Goal: Use online tool/utility: Use online tool/utility

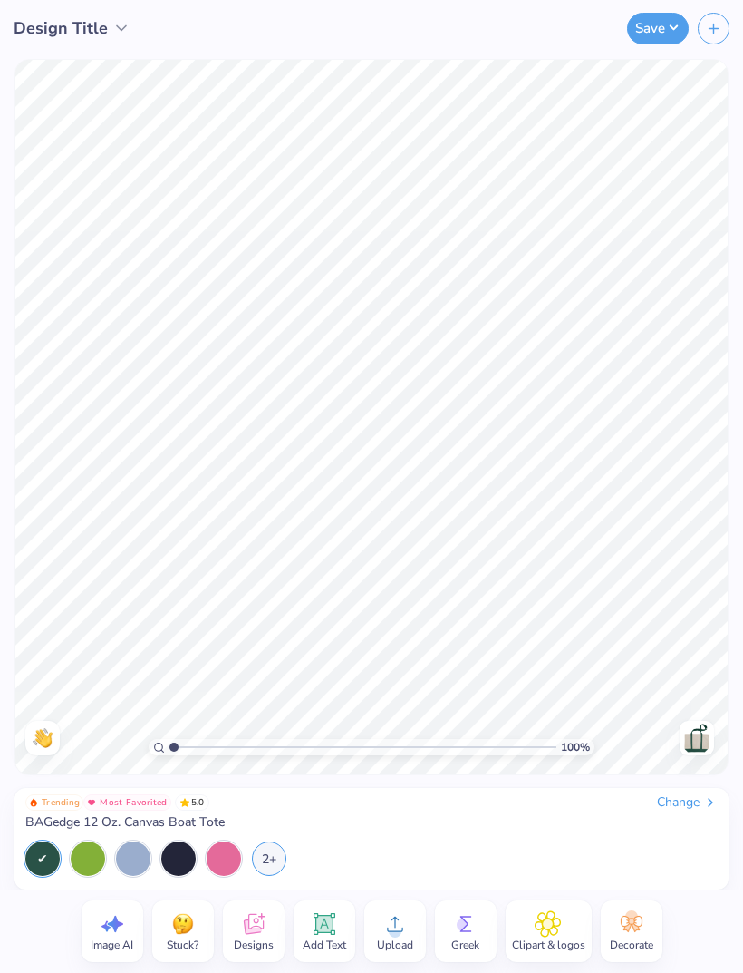
click at [465, 919] on circle at bounding box center [463, 924] width 13 height 13
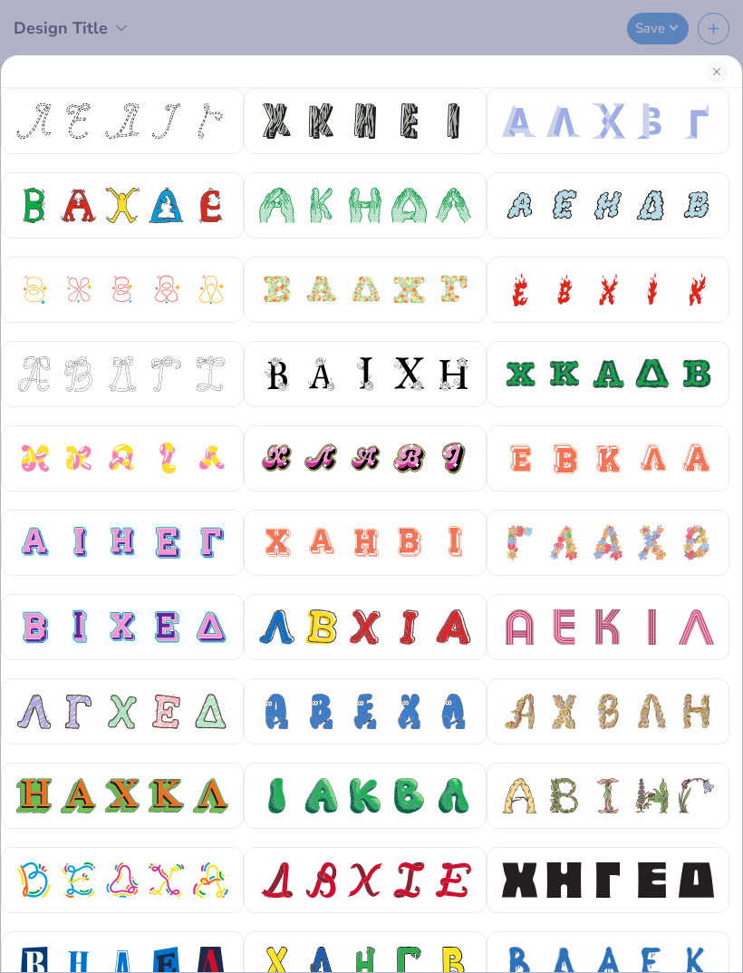
click at [116, 541] on div at bounding box center [122, 542] width 35 height 35
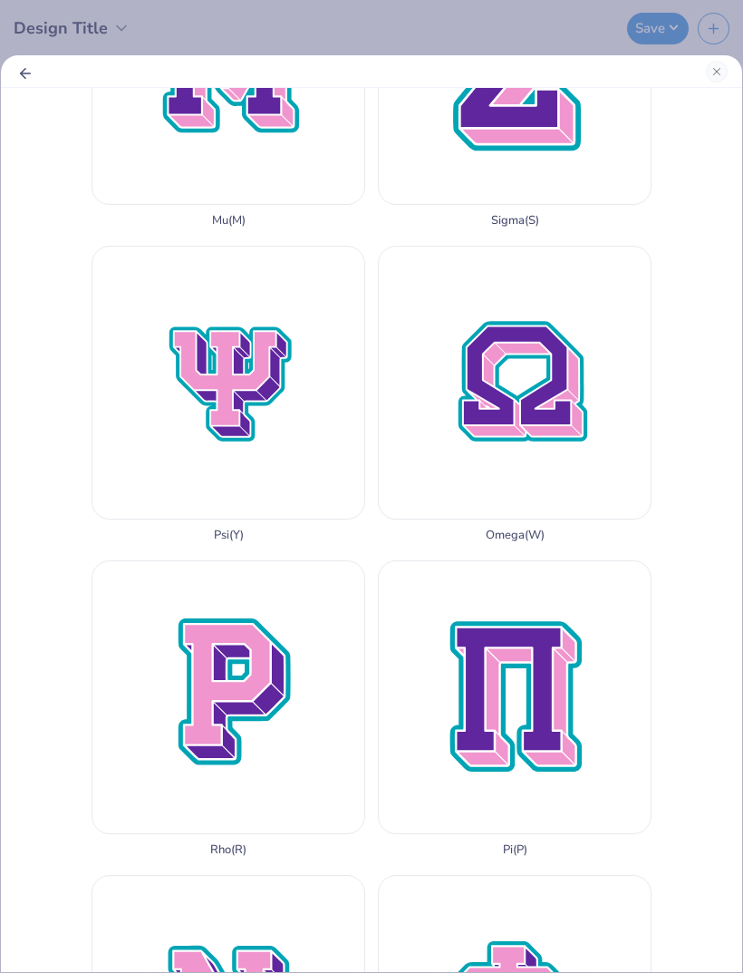
scroll to position [1745, 0]
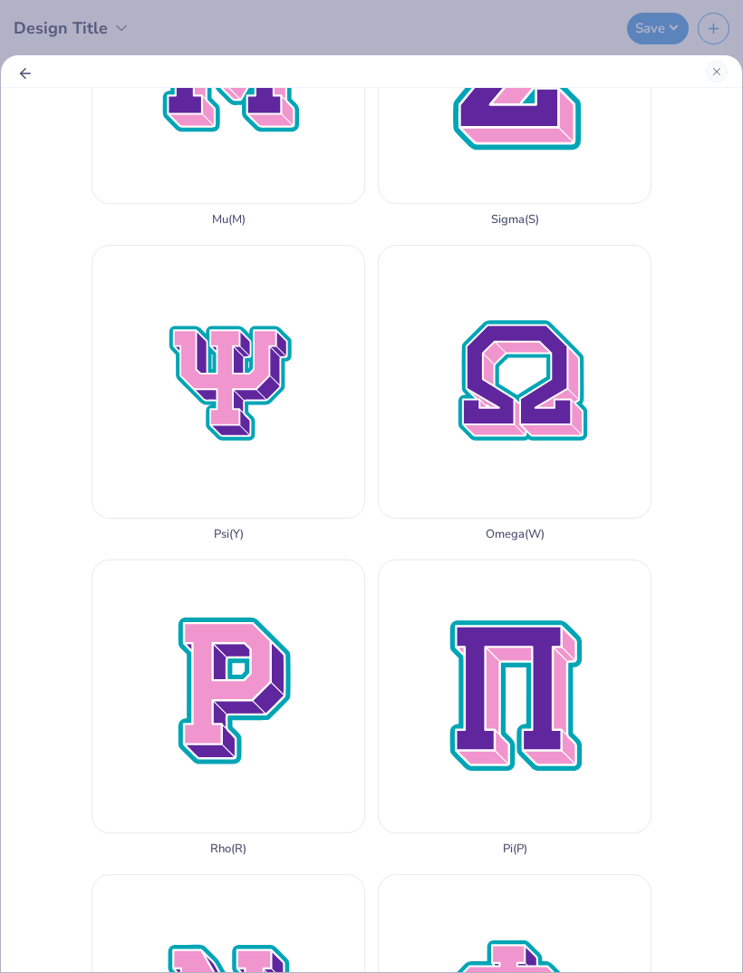
click at [591, 227] on div "Sigma ( S )" at bounding box center [515, 78] width 274 height 296
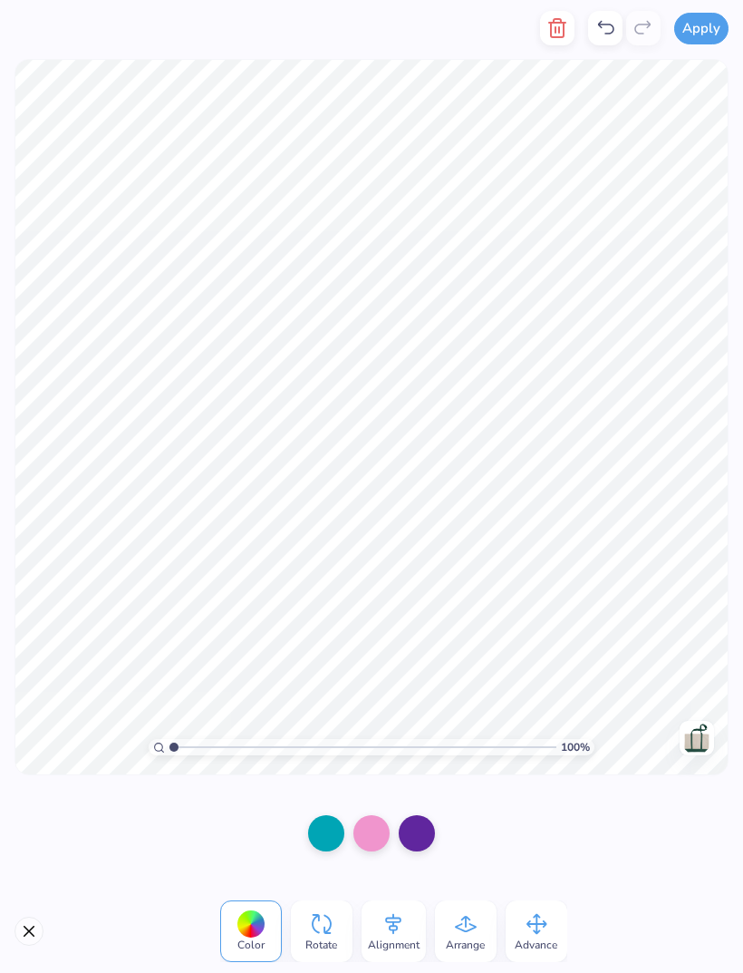
click at [324, 835] on div at bounding box center [326, 833] width 36 height 36
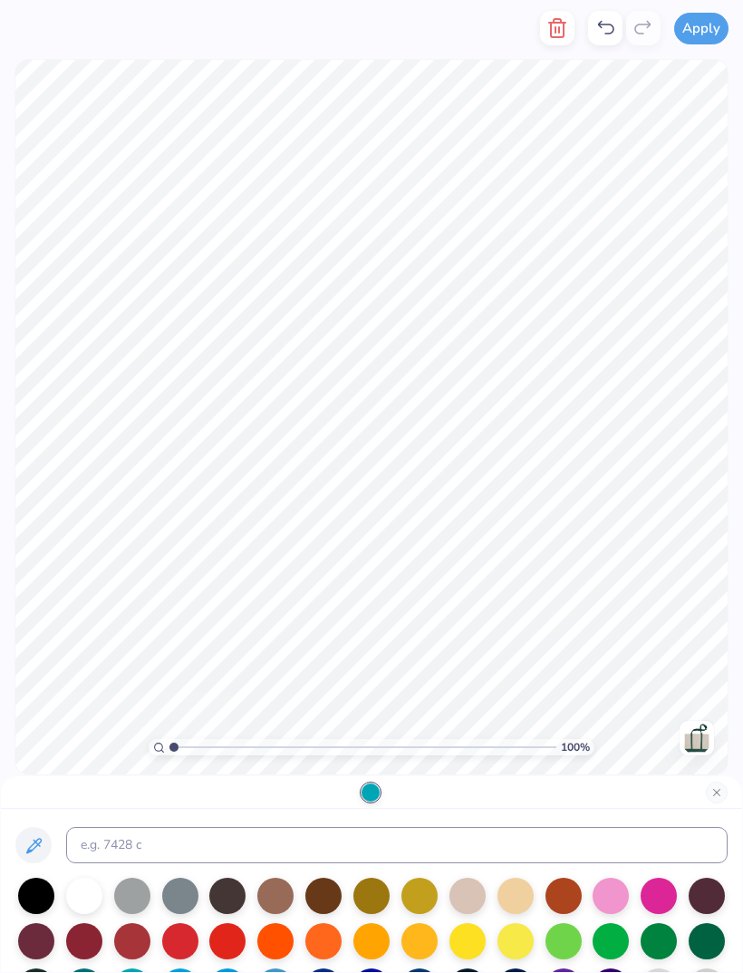
click at [88, 889] on div at bounding box center [84, 895] width 36 height 36
click at [721, 786] on button "Close" at bounding box center [717, 792] width 22 height 22
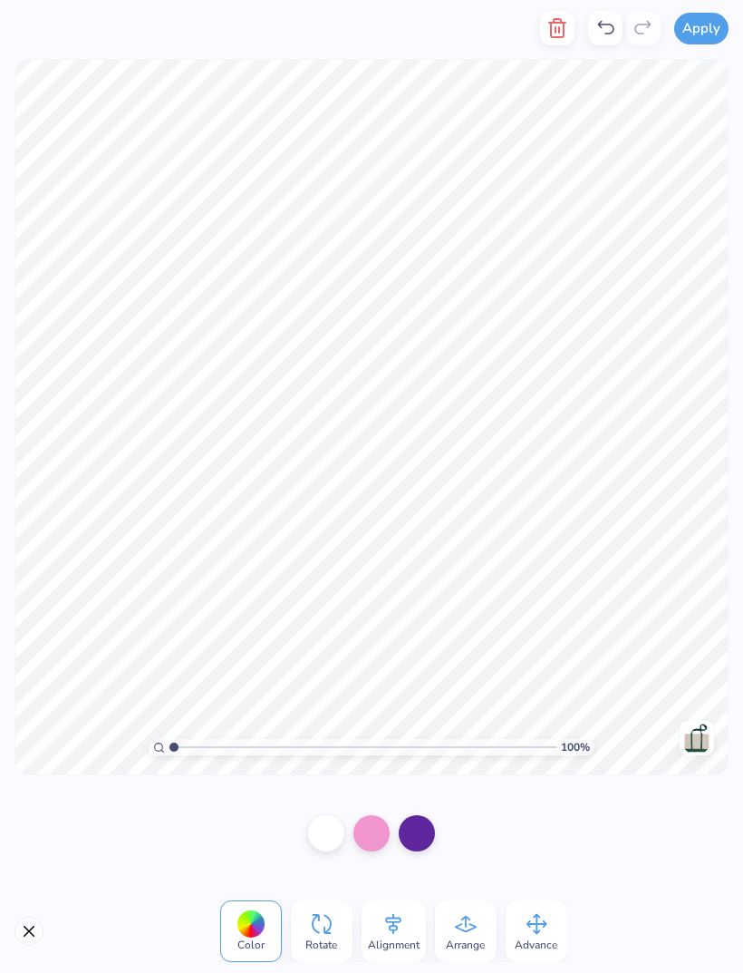
click at [376, 840] on div at bounding box center [371, 833] width 36 height 36
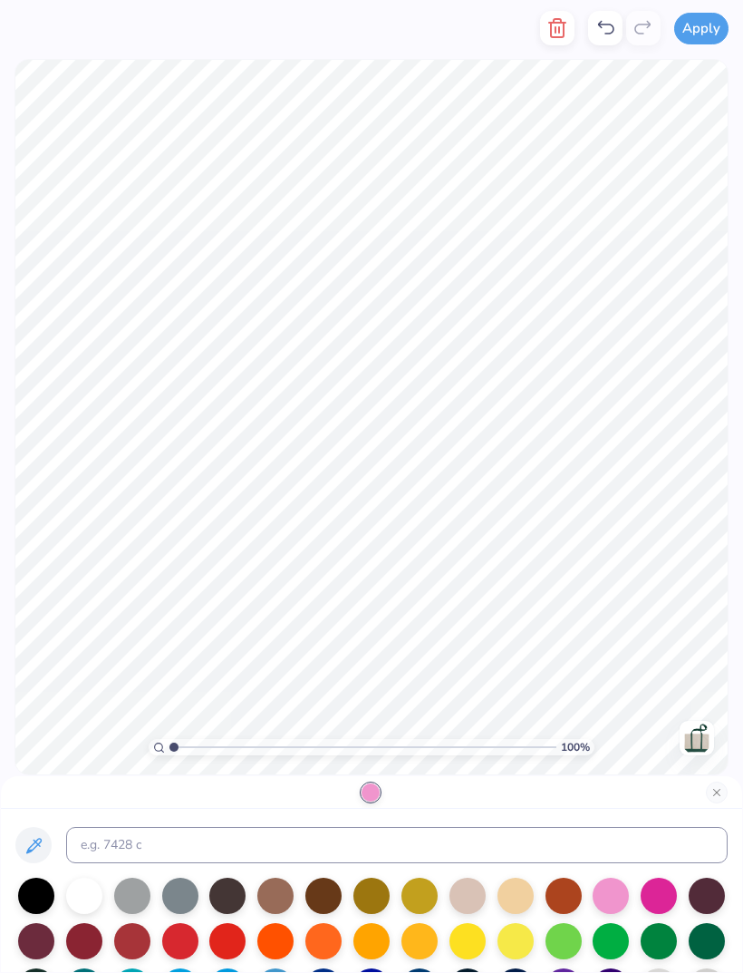
click at [663, 943] on div at bounding box center [659, 941] width 36 height 36
click at [718, 785] on button "Close" at bounding box center [717, 792] width 22 height 22
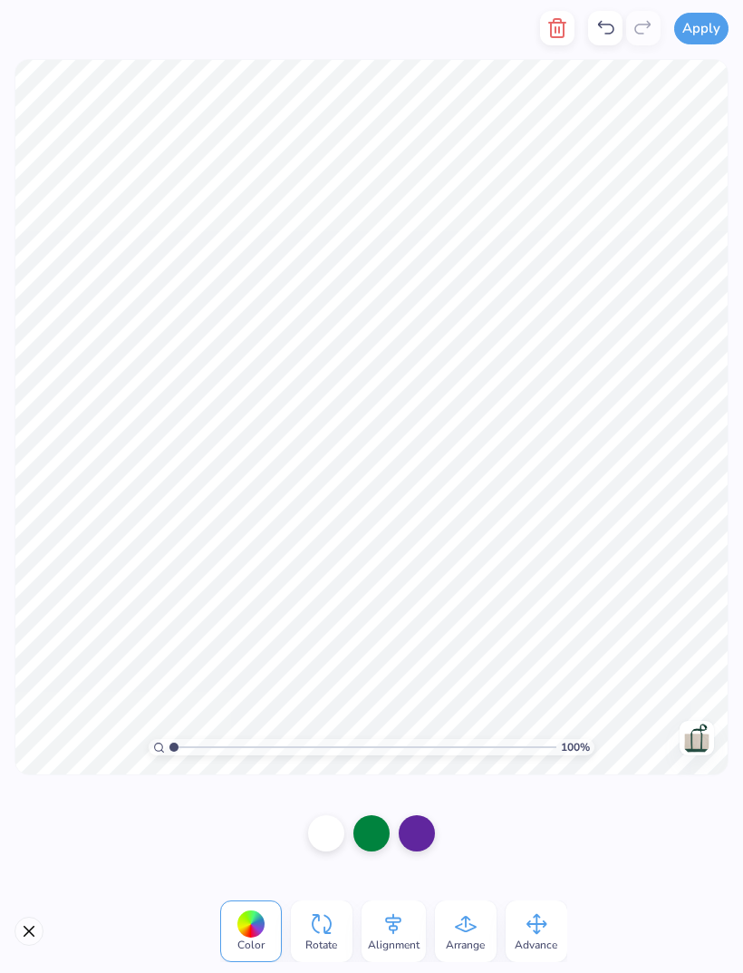
click at [415, 825] on div at bounding box center [417, 833] width 36 height 36
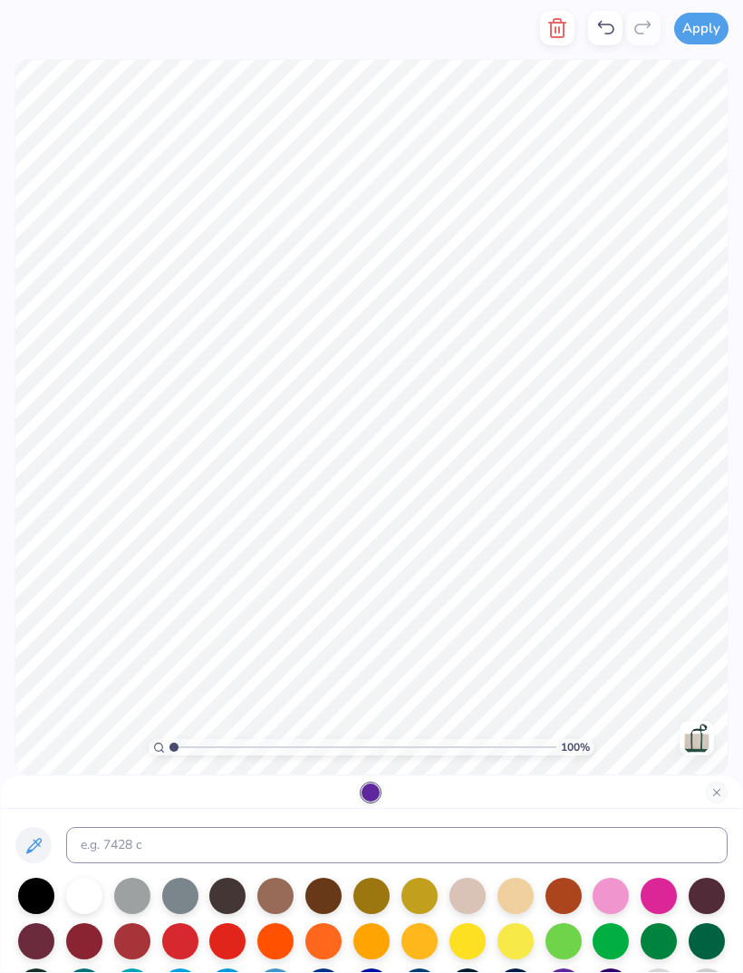
click at [465, 934] on div at bounding box center [468, 941] width 36 height 36
click at [512, 944] on div at bounding box center [516, 941] width 36 height 36
click at [557, 944] on div at bounding box center [564, 941] width 36 height 36
click at [712, 789] on button "Close" at bounding box center [717, 792] width 22 height 22
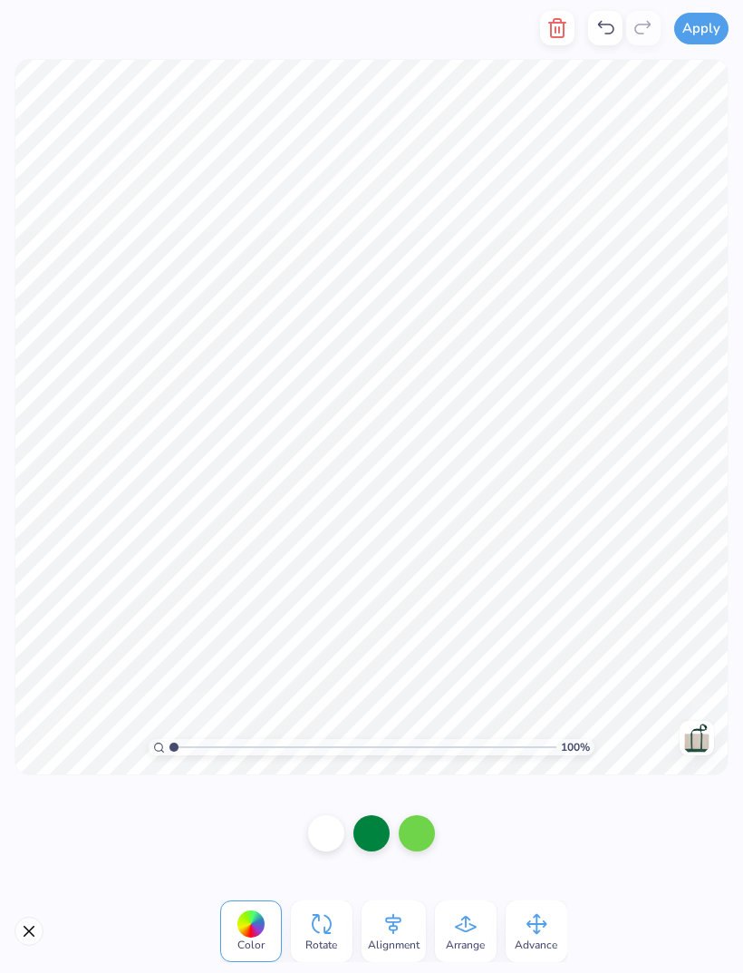
click at [695, 38] on button "Apply" at bounding box center [701, 29] width 54 height 32
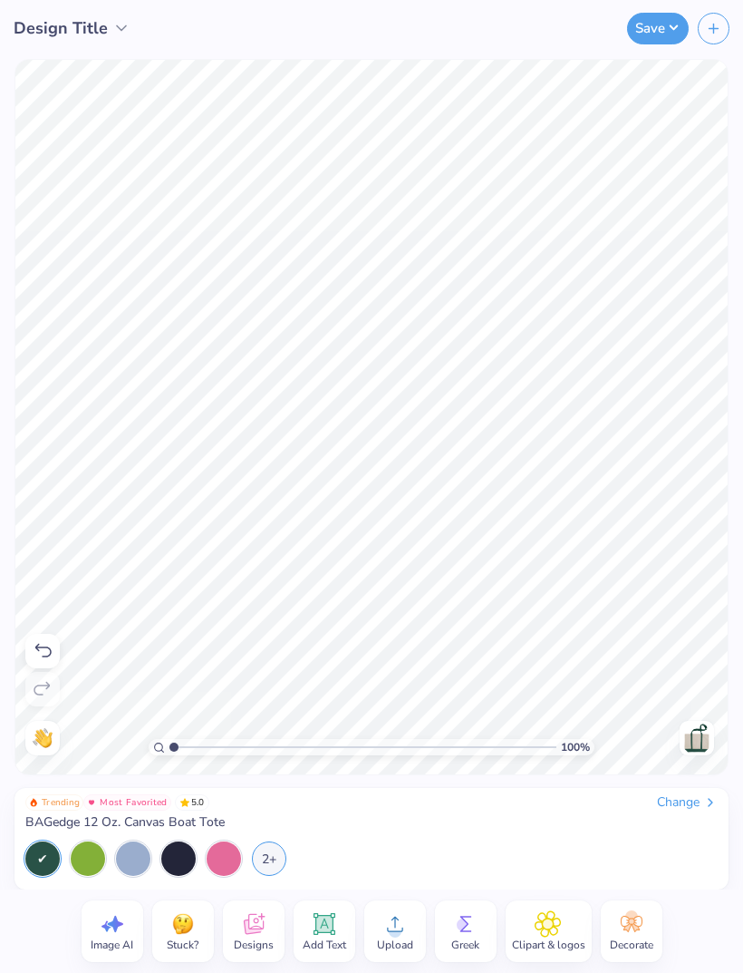
click at [469, 922] on icon at bounding box center [465, 923] width 27 height 27
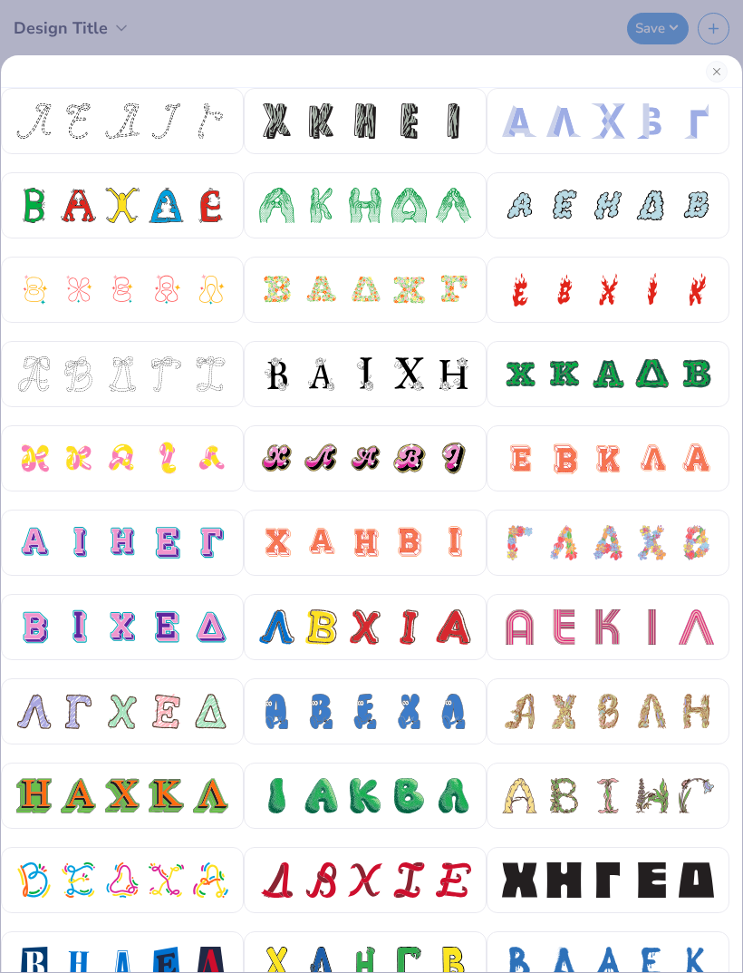
click at [64, 526] on div at bounding box center [78, 542] width 35 height 35
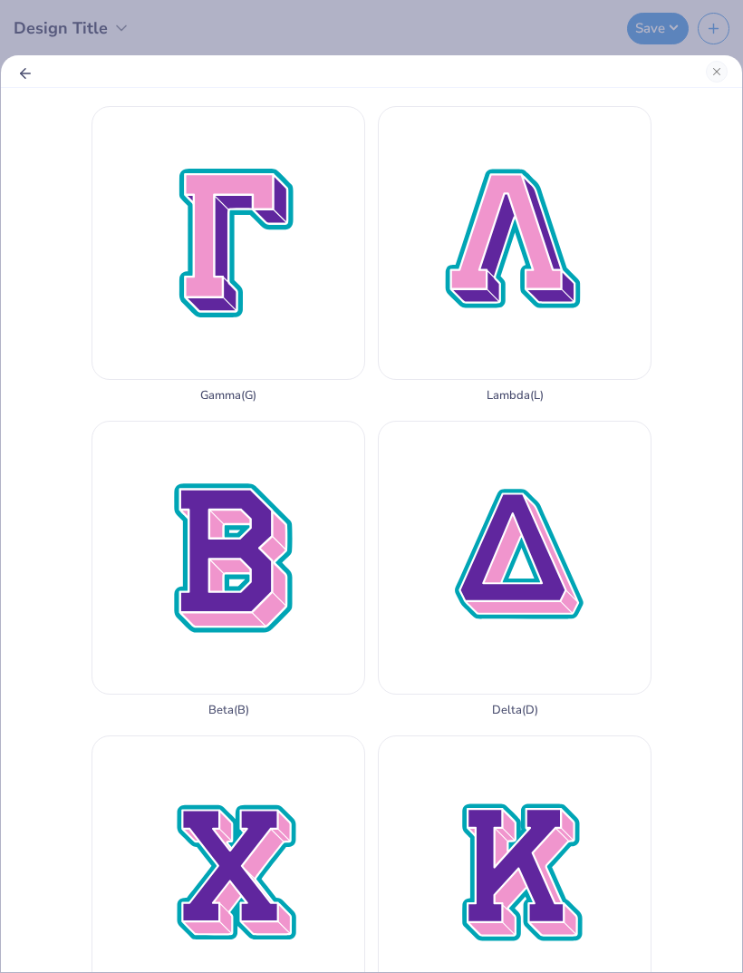
scroll to position [647, 0]
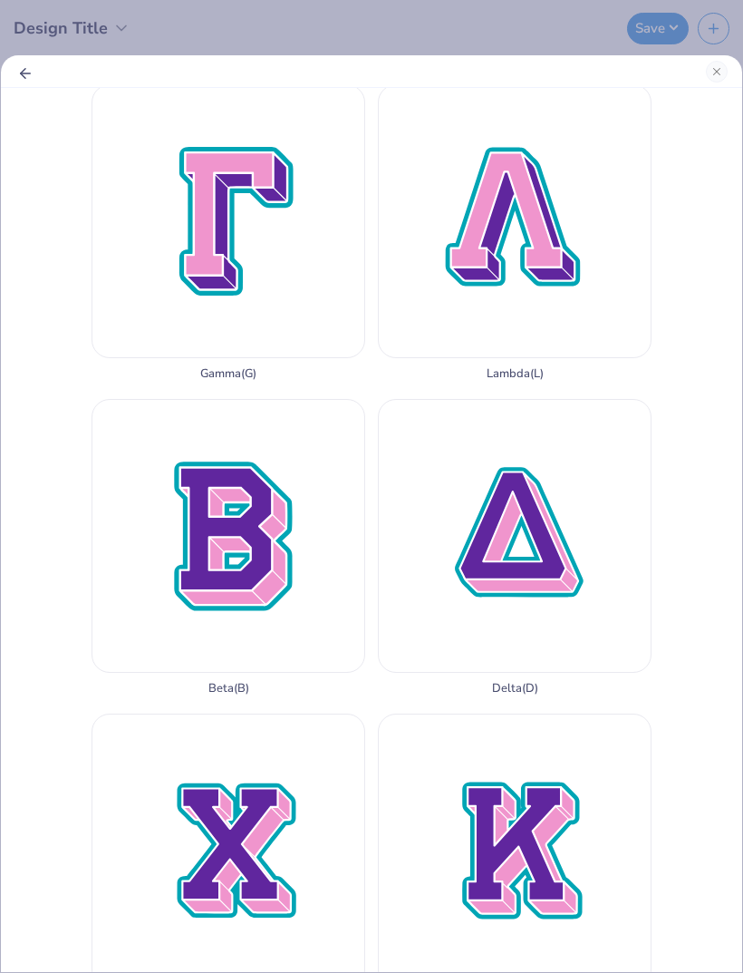
click at [124, 381] on div "Gamma ( G )" at bounding box center [229, 232] width 274 height 296
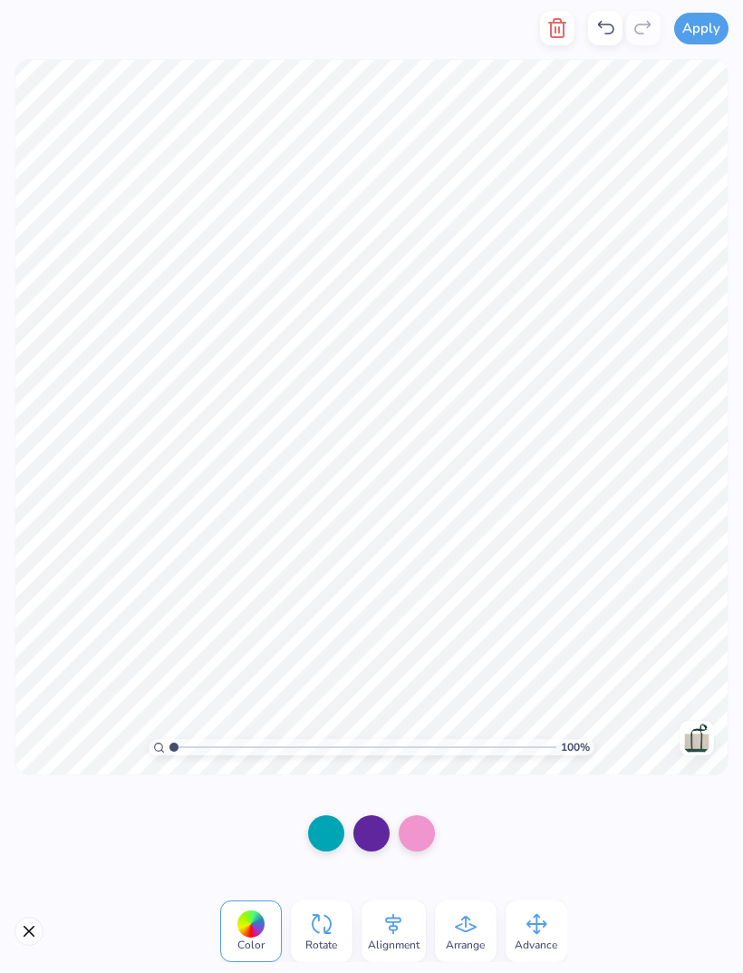
click at [329, 815] on div at bounding box center [326, 833] width 36 height 36
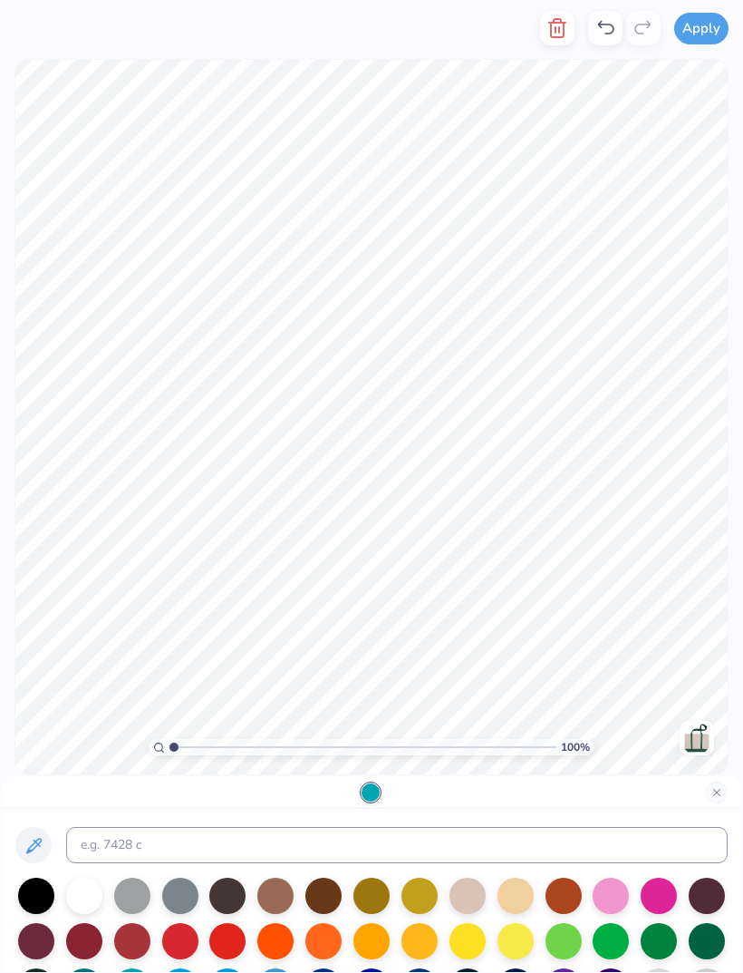
click at [90, 895] on div at bounding box center [84, 895] width 36 height 36
click at [716, 789] on button "Close" at bounding box center [717, 792] width 22 height 22
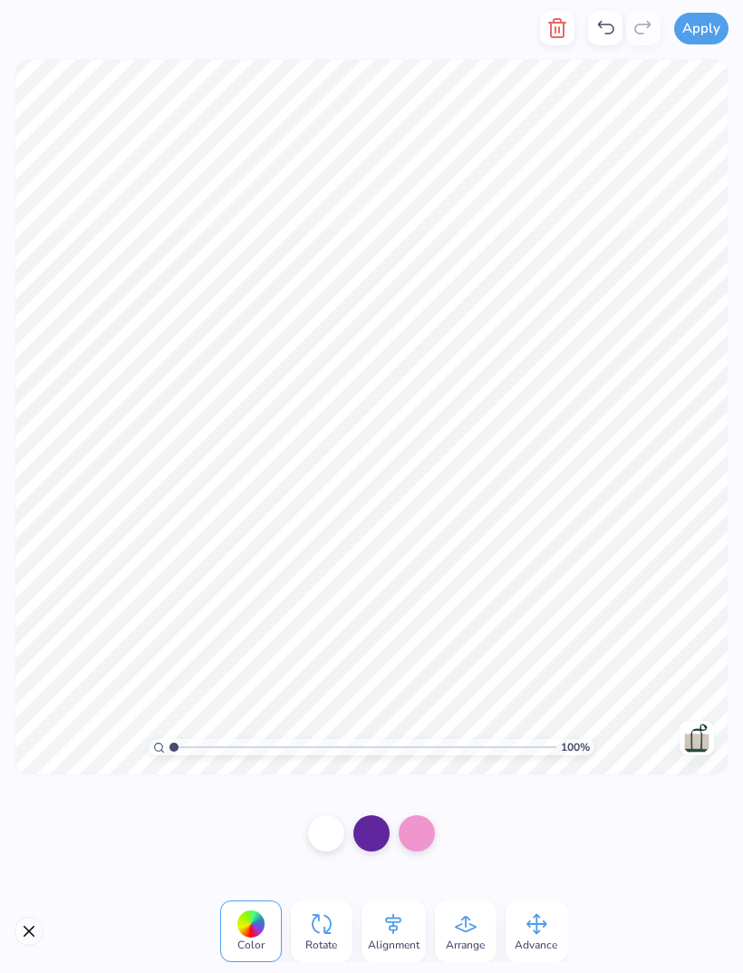
click at [373, 834] on div at bounding box center [371, 833] width 36 height 36
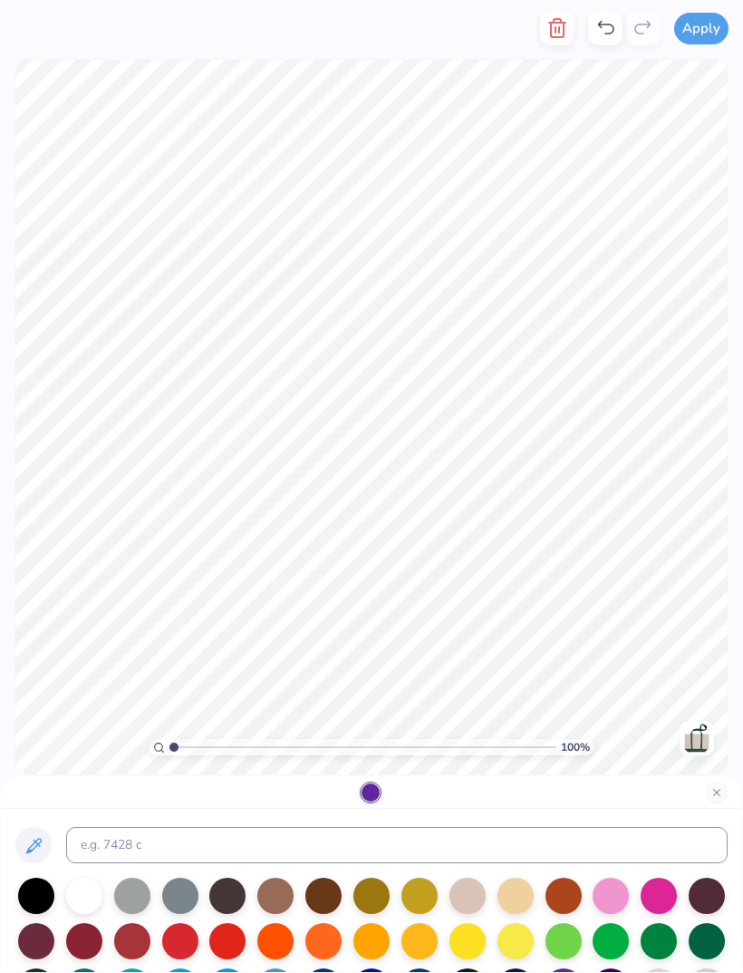
click at [616, 939] on div at bounding box center [611, 941] width 36 height 36
click at [653, 937] on div at bounding box center [659, 941] width 36 height 36
click at [710, 789] on button "Close" at bounding box center [717, 792] width 22 height 22
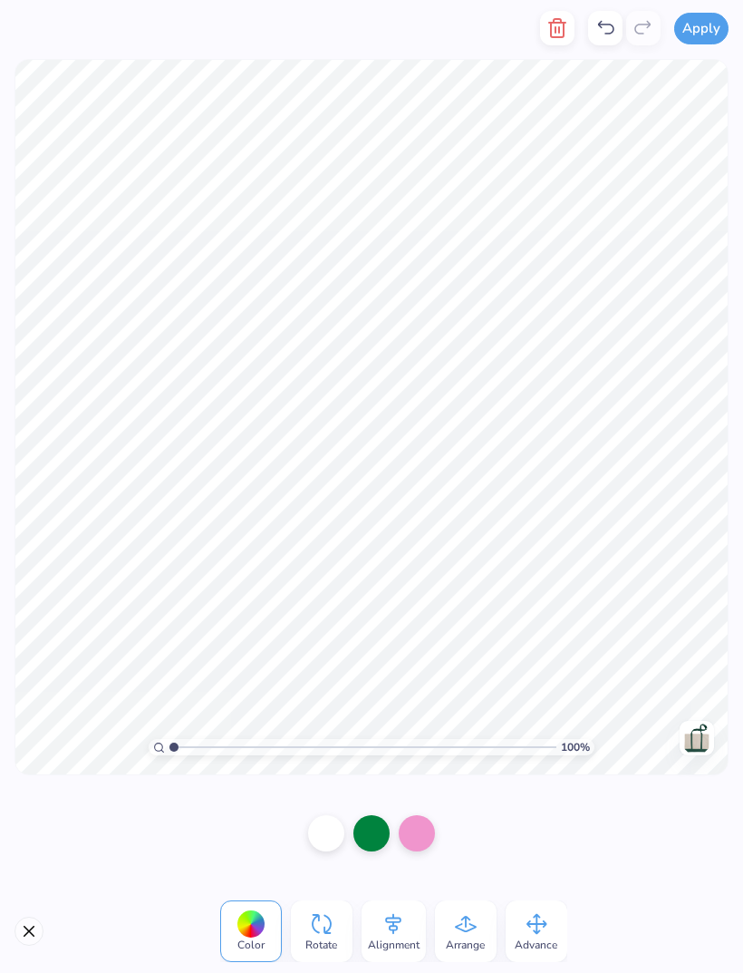
click at [409, 819] on div at bounding box center [417, 833] width 36 height 36
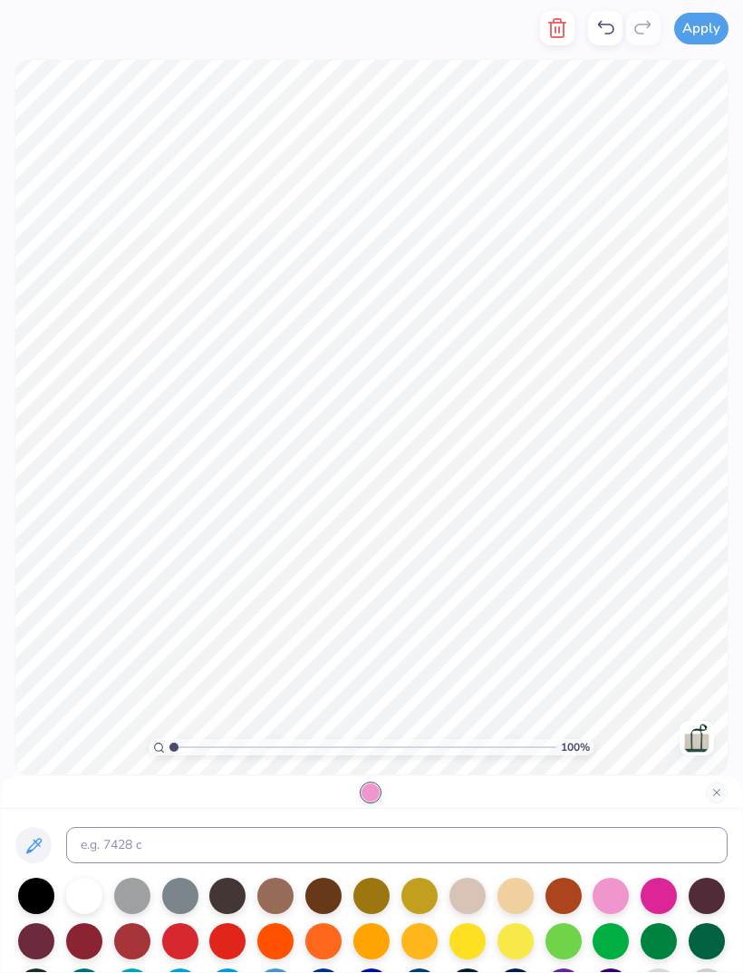
click at [570, 942] on div at bounding box center [564, 941] width 36 height 36
click at [711, 786] on button "Close" at bounding box center [717, 792] width 22 height 22
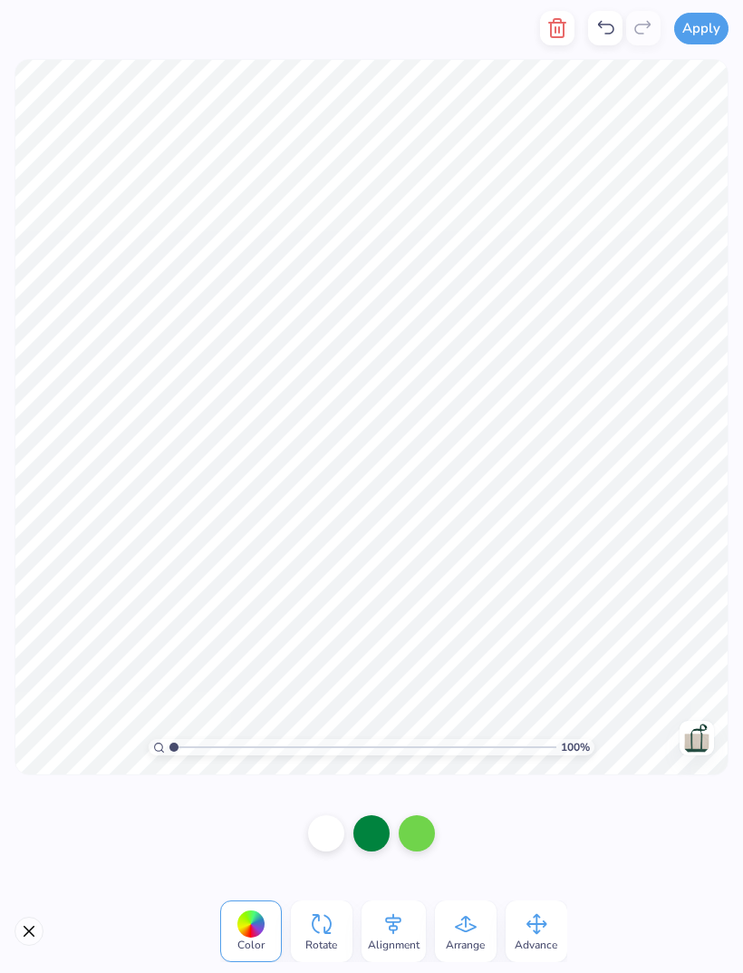
click at [706, 28] on button "Apply" at bounding box center [701, 29] width 54 height 32
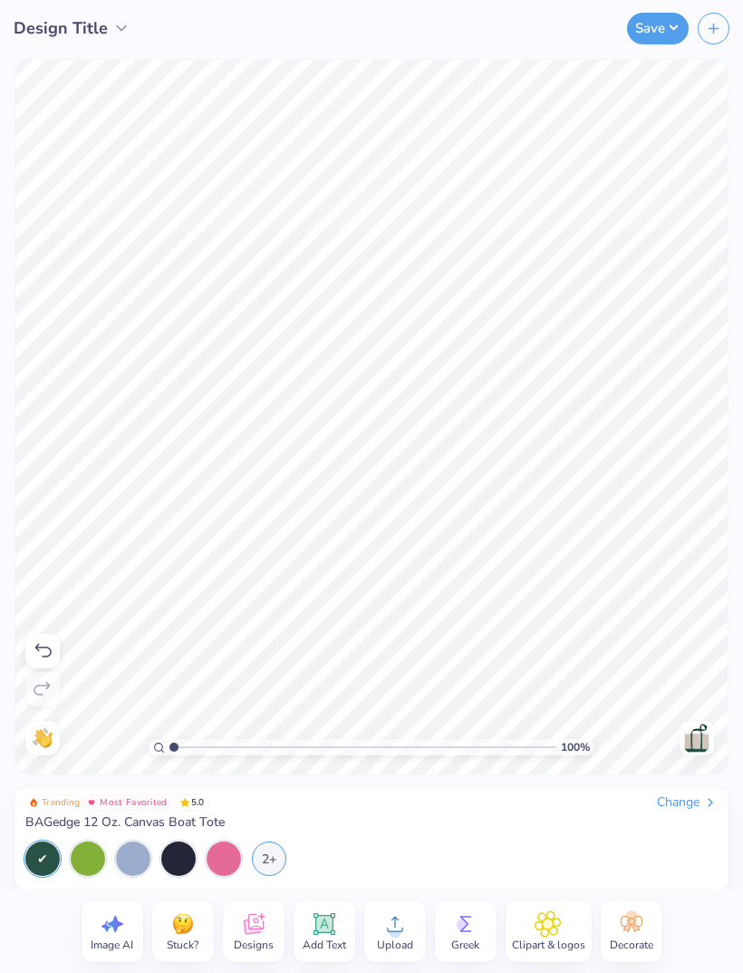
click at [454, 927] on icon at bounding box center [465, 923] width 27 height 27
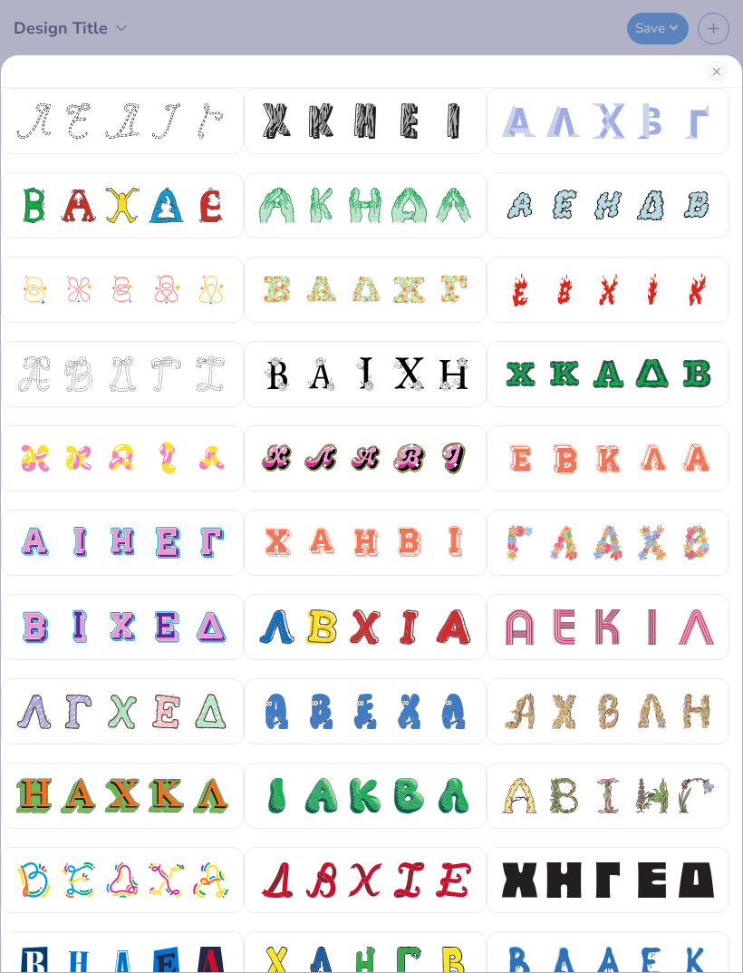
click at [63, 539] on div at bounding box center [78, 542] width 35 height 35
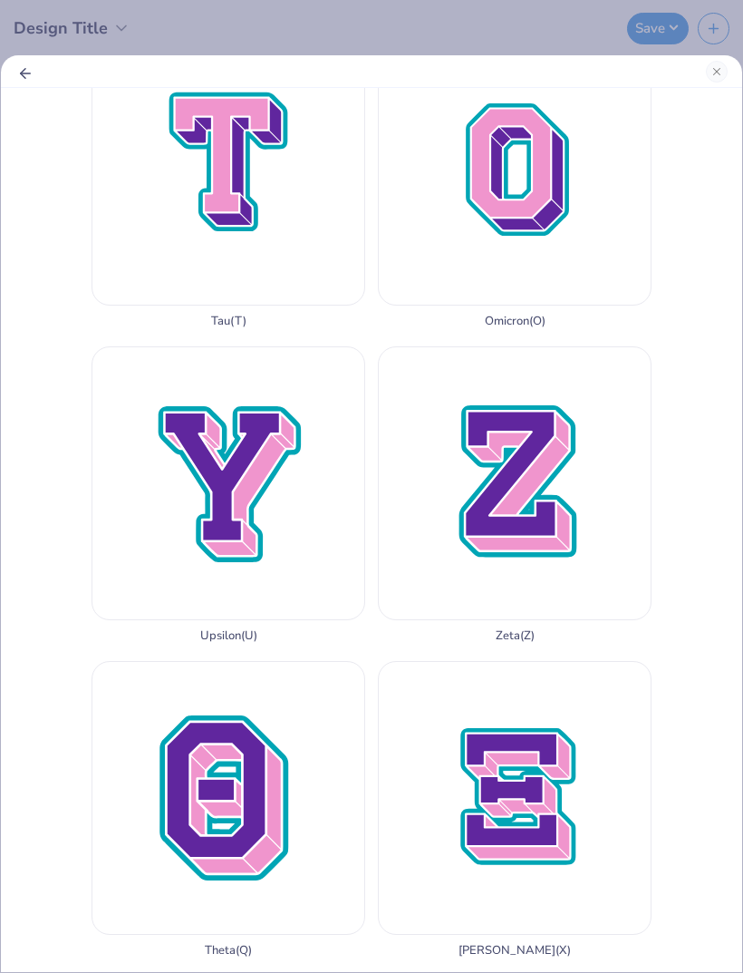
scroll to position [3165, 0]
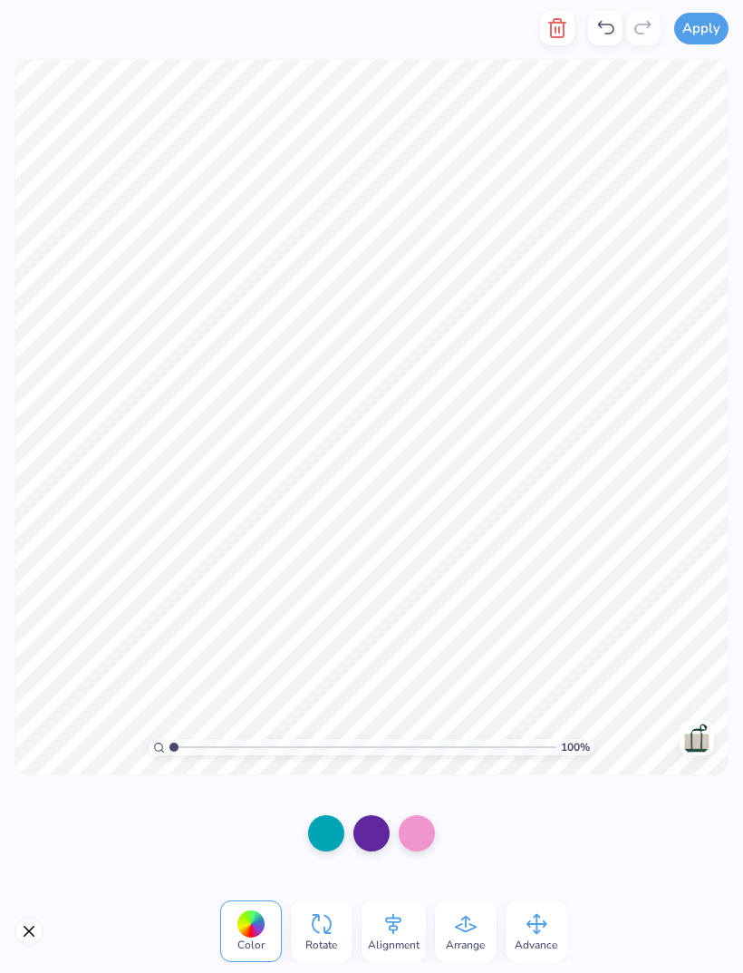
click at [320, 830] on div at bounding box center [326, 833] width 36 height 36
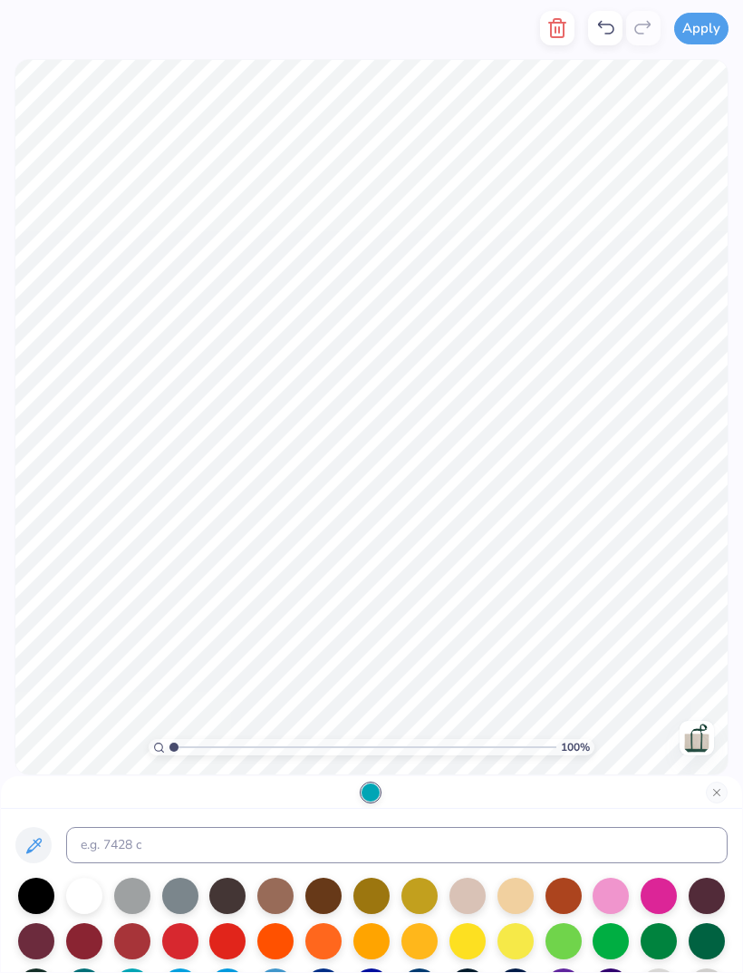
click at [87, 902] on div at bounding box center [84, 895] width 36 height 36
click at [711, 792] on button "Close" at bounding box center [717, 792] width 22 height 22
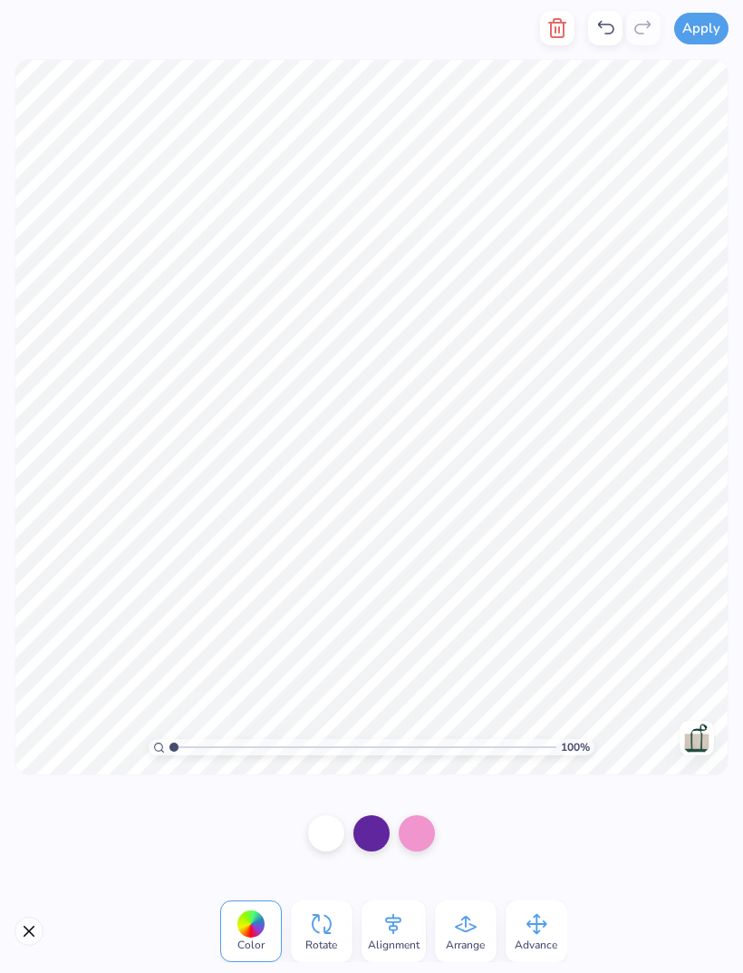
click at [363, 839] on div at bounding box center [371, 833] width 36 height 36
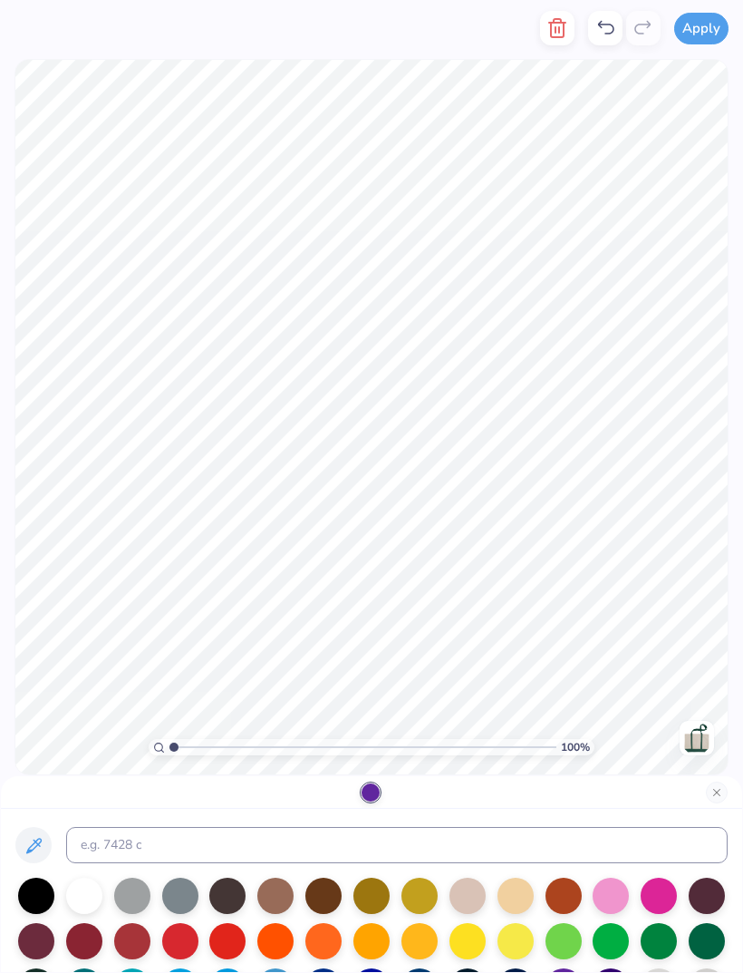
click at [664, 945] on div at bounding box center [659, 941] width 36 height 36
click at [712, 789] on button "Close" at bounding box center [717, 792] width 22 height 22
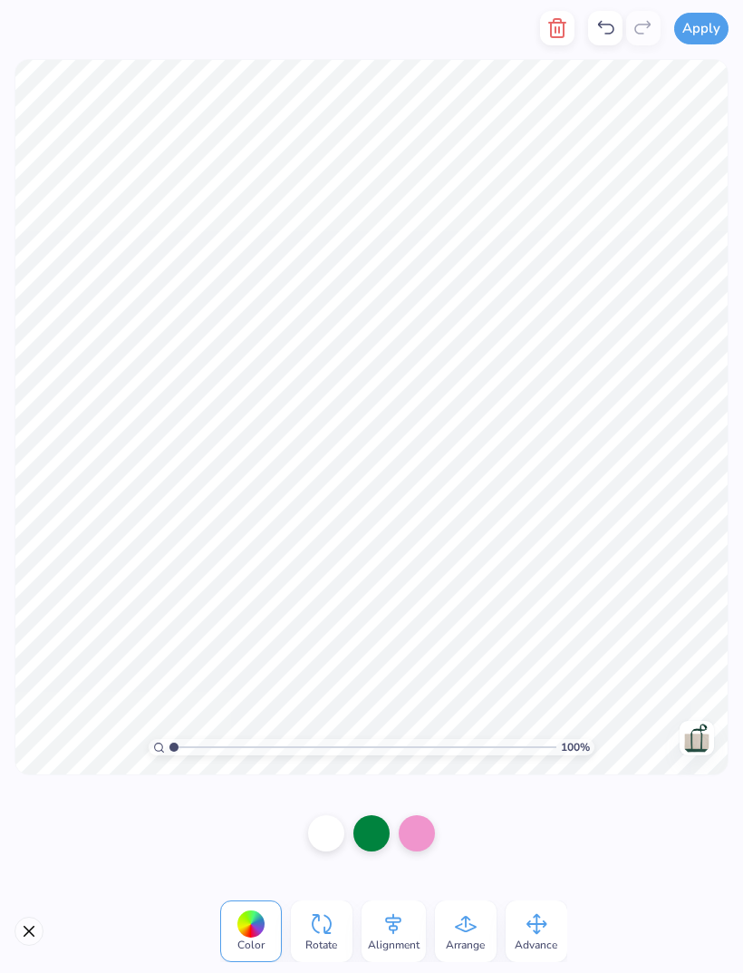
click at [416, 833] on div at bounding box center [417, 833] width 36 height 36
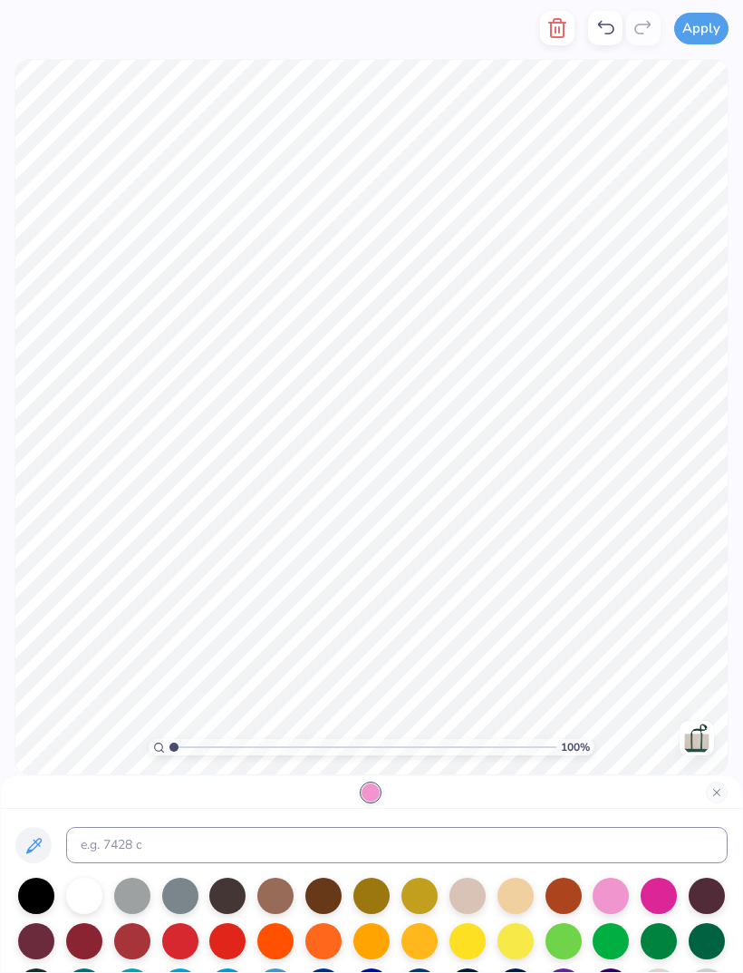
click at [576, 941] on div at bounding box center [564, 941] width 36 height 36
click at [711, 794] on button "Close" at bounding box center [717, 792] width 22 height 22
